Goal: Task Accomplishment & Management: Manage account settings

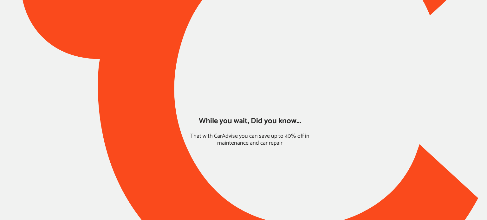
type input "*******"
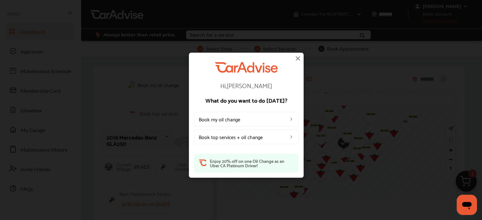
click at [297, 61] on img at bounding box center [298, 59] width 8 height 8
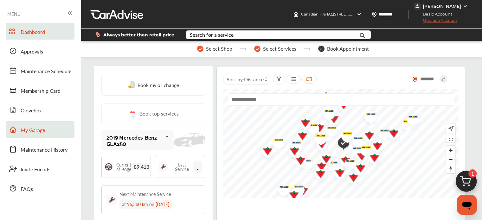
click at [41, 123] on link "My Garage" at bounding box center [40, 129] width 69 height 16
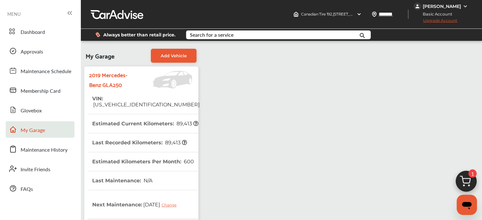
click at [441, 4] on div "[PERSON_NAME]" at bounding box center [442, 6] width 38 height 6
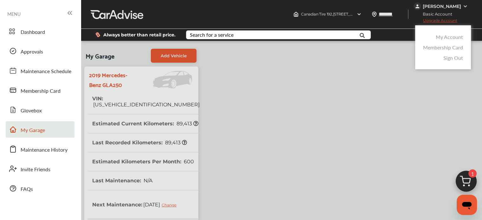
click at [442, 39] on link "My Account" at bounding box center [449, 36] width 27 height 7
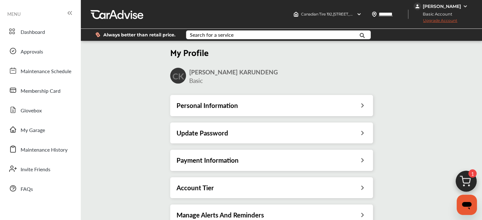
click at [210, 160] on h3 "Payment Information" at bounding box center [208, 160] width 62 height 8
